Goal: Information Seeking & Learning: Learn about a topic

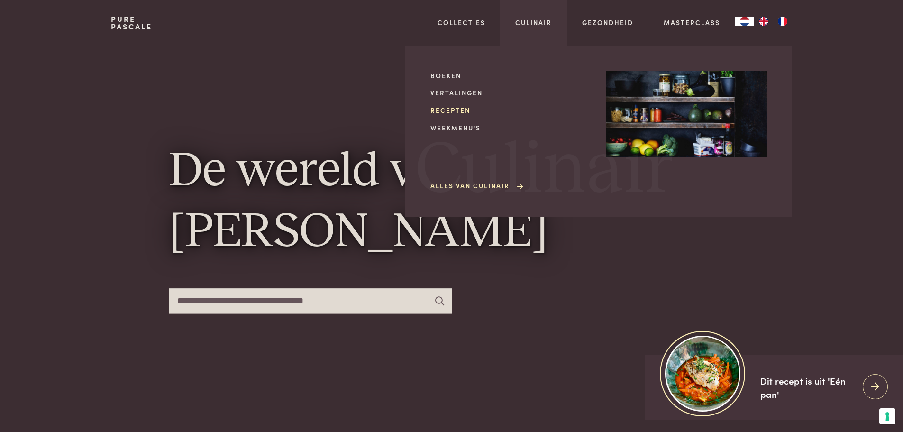
click at [453, 114] on link "Recepten" at bounding box center [510, 110] width 161 height 10
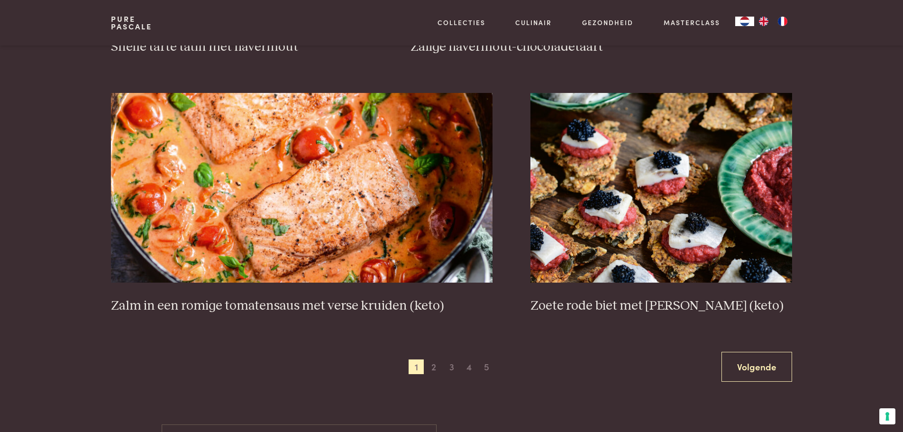
scroll to position [1706, 0]
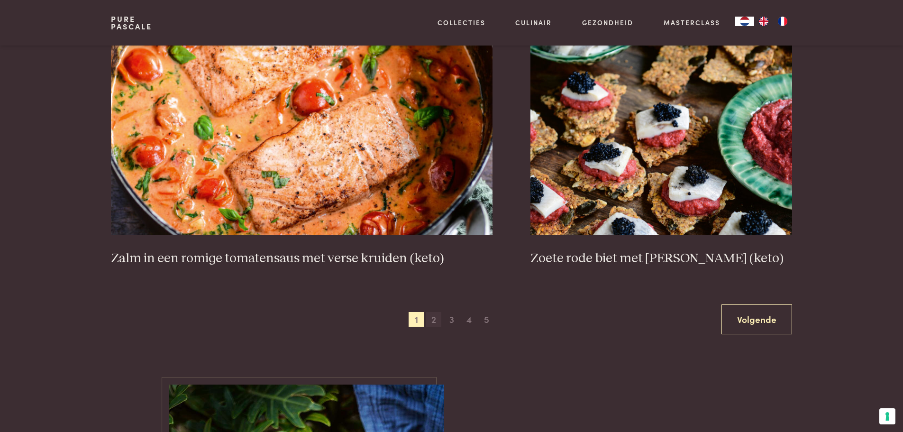
click at [432, 318] on span "2" at bounding box center [433, 319] width 15 height 15
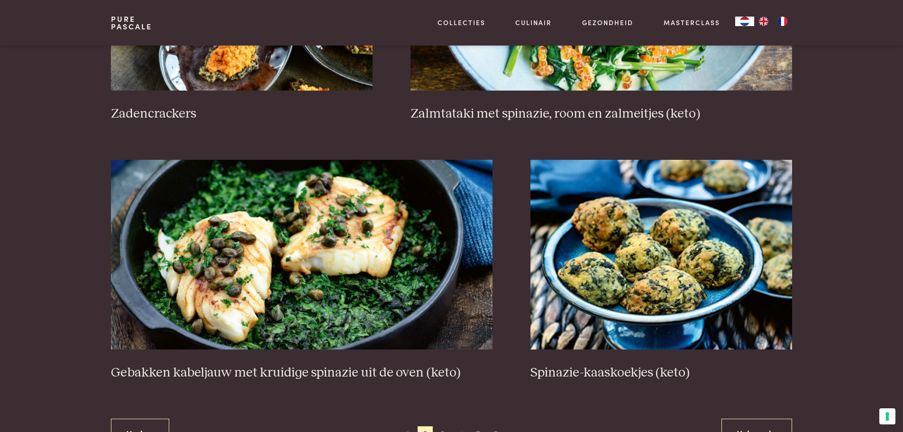
scroll to position [1639, 0]
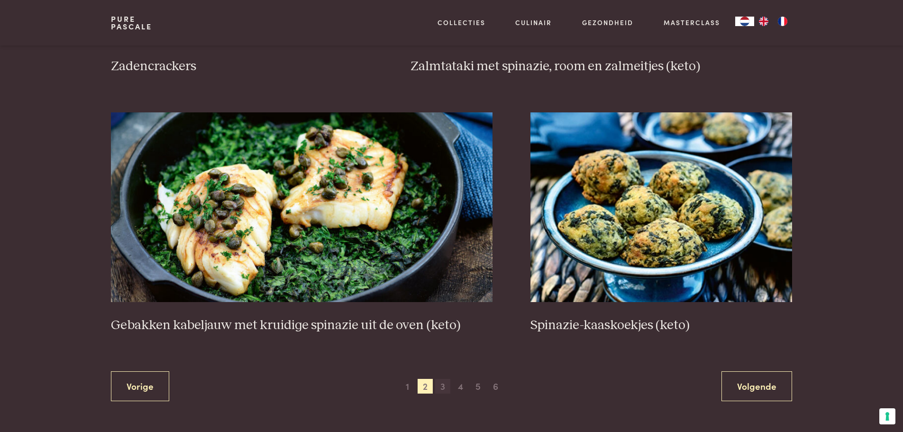
click at [440, 384] on span "3" at bounding box center [442, 386] width 15 height 15
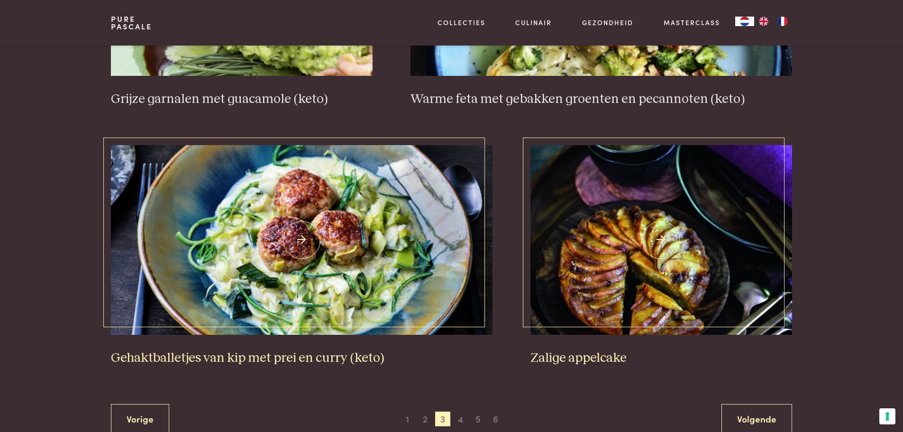
scroll to position [1734, 0]
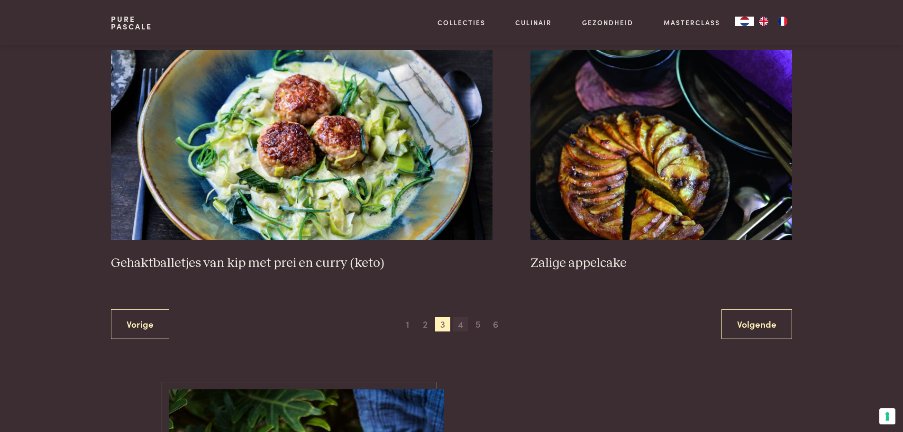
click at [465, 328] on span "4" at bounding box center [460, 324] width 15 height 15
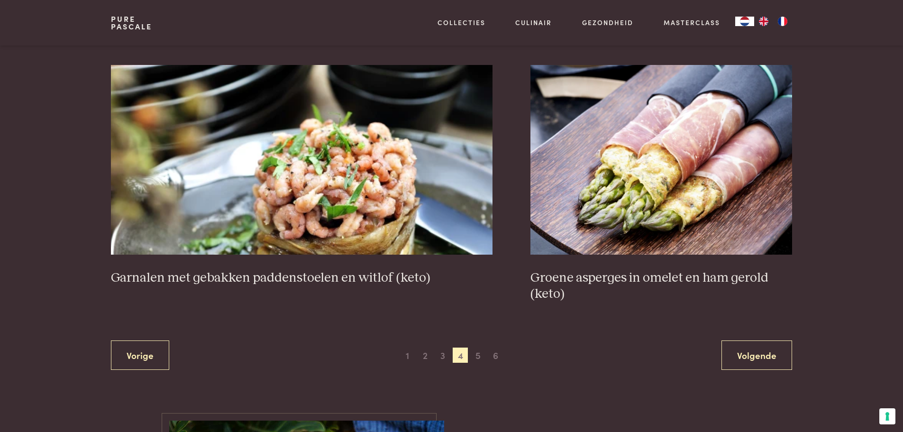
scroll to position [1781, 0]
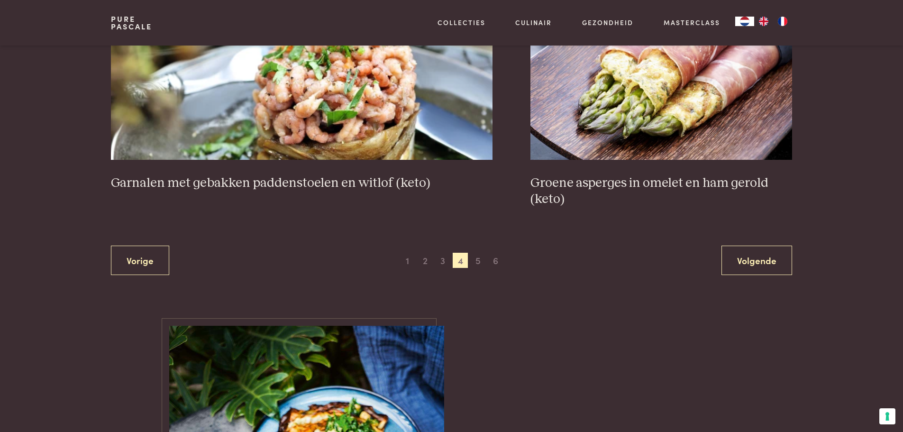
click at [479, 269] on div "Vorige 1 2 3 4 5 6 Volgende" at bounding box center [451, 260] width 680 height 30
click at [478, 263] on span "5" at bounding box center [477, 260] width 15 height 15
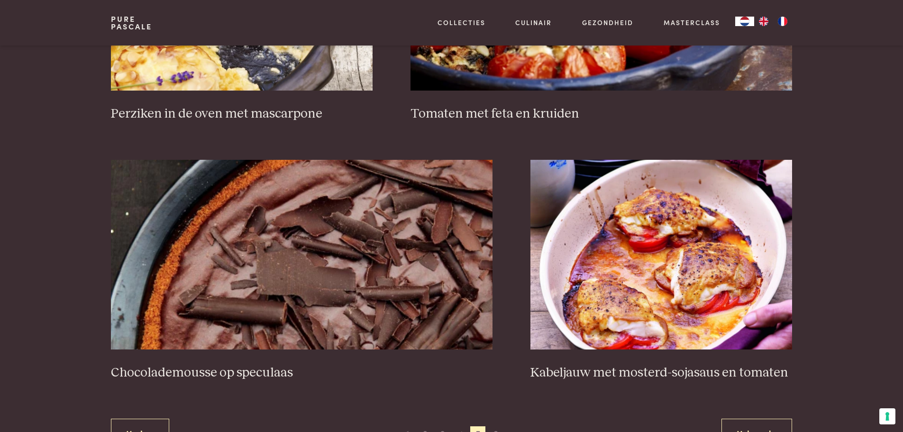
scroll to position [1734, 0]
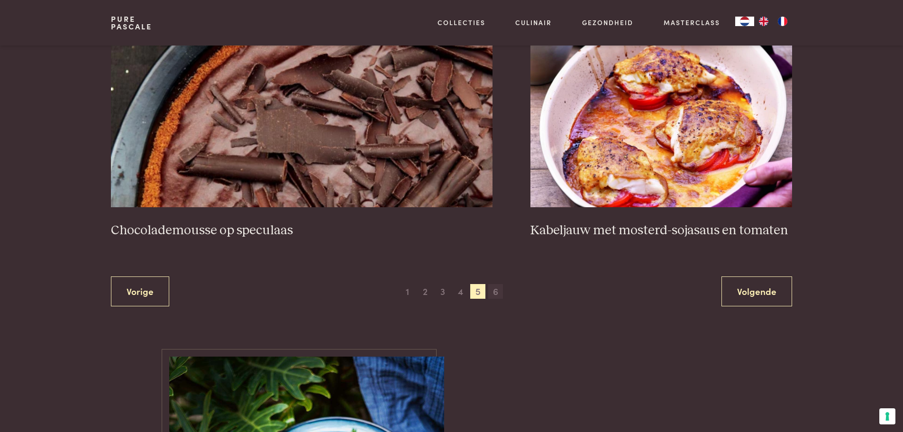
click at [502, 294] on span "6" at bounding box center [495, 291] width 15 height 15
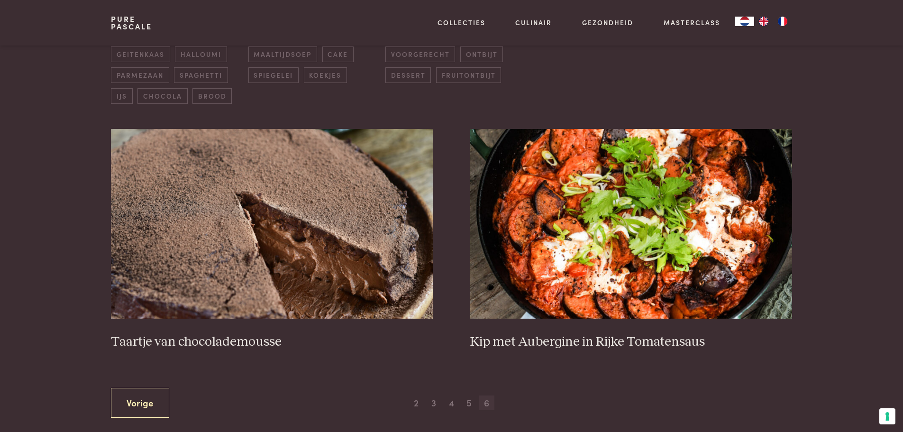
scroll to position [360, 0]
